Goal: Information Seeking & Learning: Learn about a topic

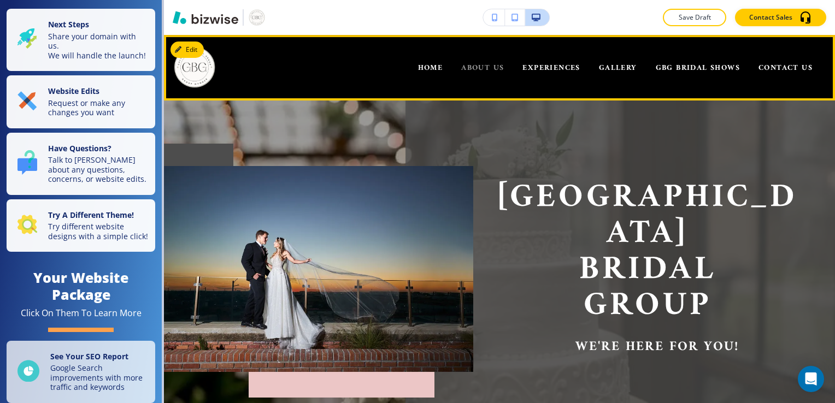
click at [468, 69] on span "ABOUT US" at bounding box center [482, 68] width 43 height 14
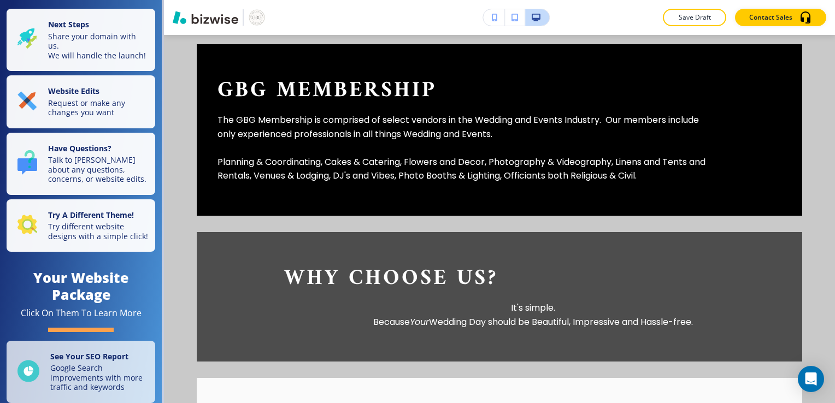
scroll to position [591, 0]
